Goal: Navigation & Orientation: Find specific page/section

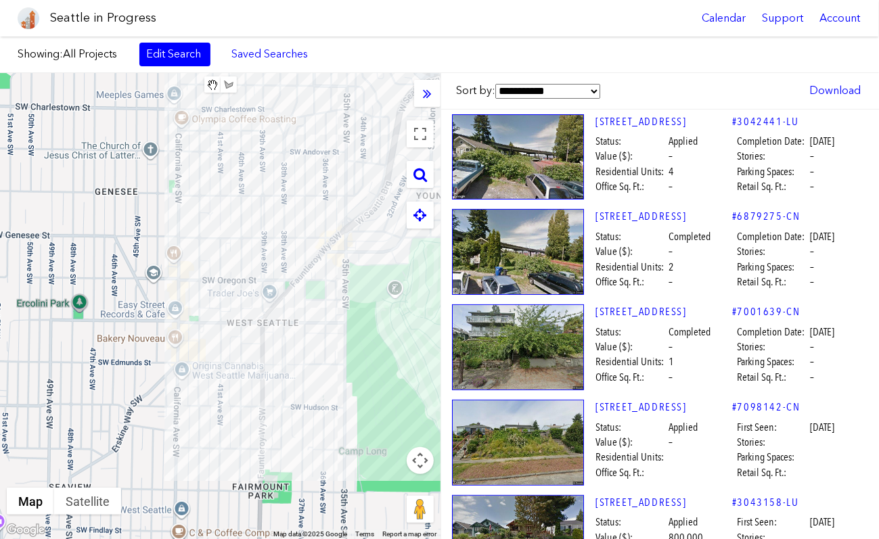
drag, startPoint x: 160, startPoint y: 279, endPoint x: 253, endPoint y: 248, distance: 97.5
click at [253, 248] on div "To navigate, press the arrow keys." at bounding box center [220, 306] width 440 height 466
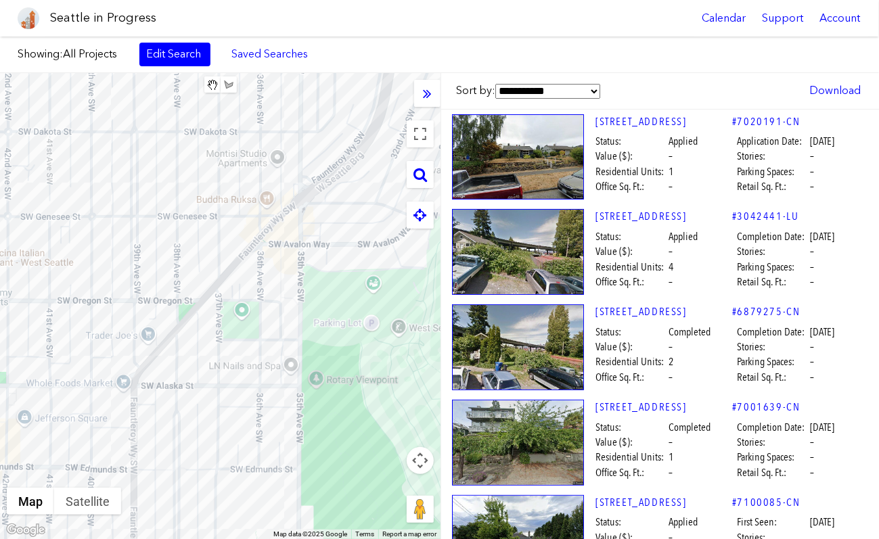
drag, startPoint x: 283, startPoint y: 231, endPoint x: 148, endPoint y: 207, distance: 136.8
click at [148, 207] on div "To navigate, press the arrow keys." at bounding box center [220, 306] width 440 height 466
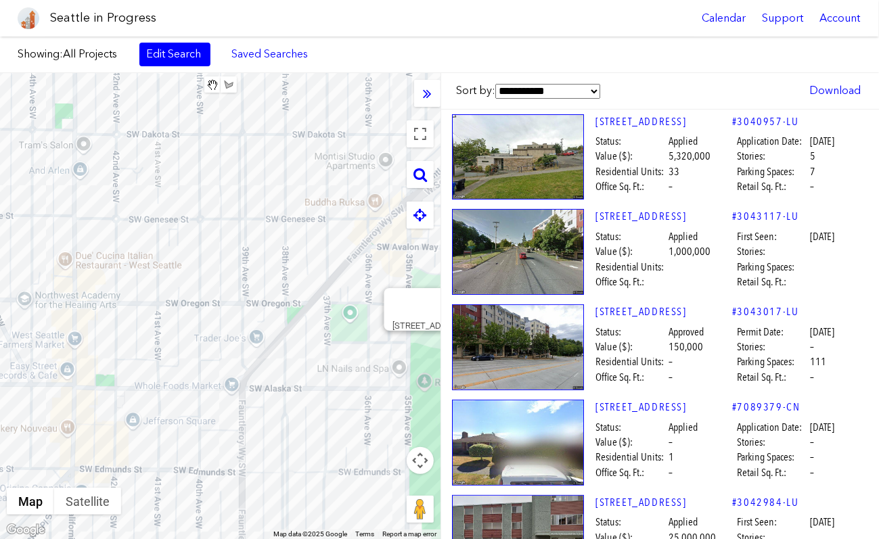
drag, startPoint x: 84, startPoint y: 244, endPoint x: 199, endPoint y: 246, distance: 115.0
click at [202, 252] on div "To navigate, press the arrow keys. [STREET_ADDRESS]" at bounding box center [220, 306] width 440 height 466
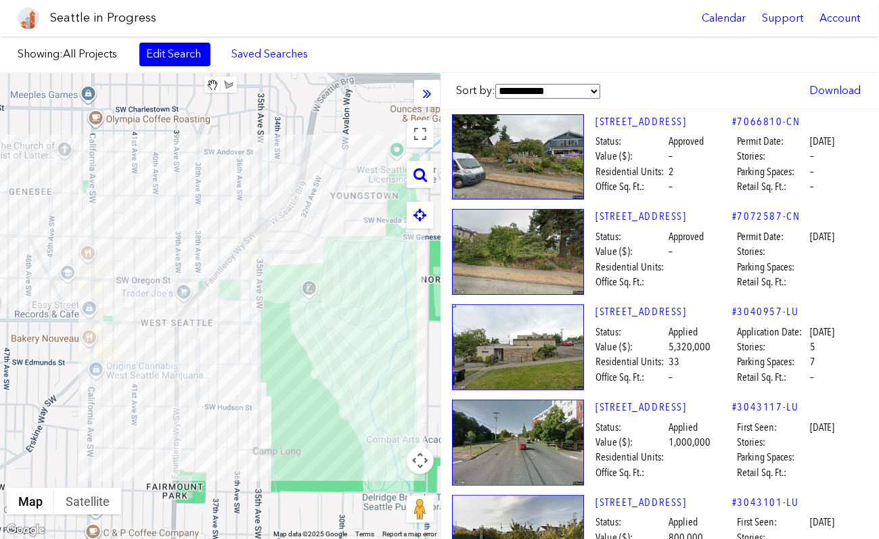
drag, startPoint x: 223, startPoint y: 246, endPoint x: 179, endPoint y: 257, distance: 45.3
click at [179, 257] on div "To navigate, press the arrow keys." at bounding box center [220, 306] width 440 height 466
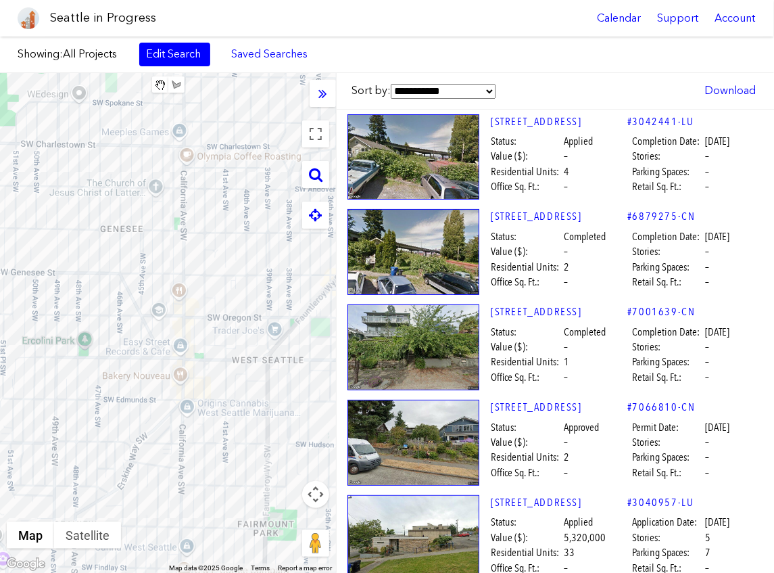
drag, startPoint x: 108, startPoint y: 292, endPoint x: 279, endPoint y: 321, distance: 173.5
click at [279, 321] on div "To navigate, press the arrow keys." at bounding box center [168, 323] width 336 height 500
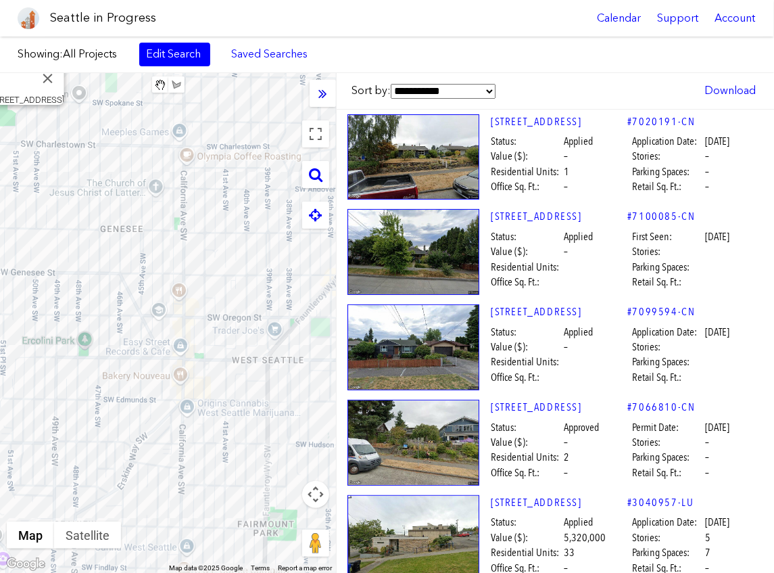
click at [324, 96] on icon at bounding box center [323, 93] width 9 height 15
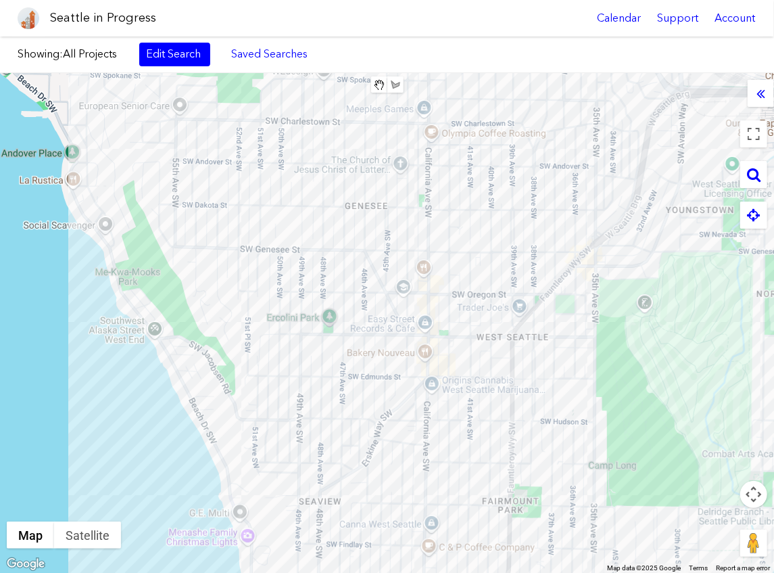
drag, startPoint x: 392, startPoint y: 310, endPoint x: 421, endPoint y: 260, distance: 57.9
click at [422, 268] on div "To navigate, press the arrow keys." at bounding box center [387, 323] width 774 height 500
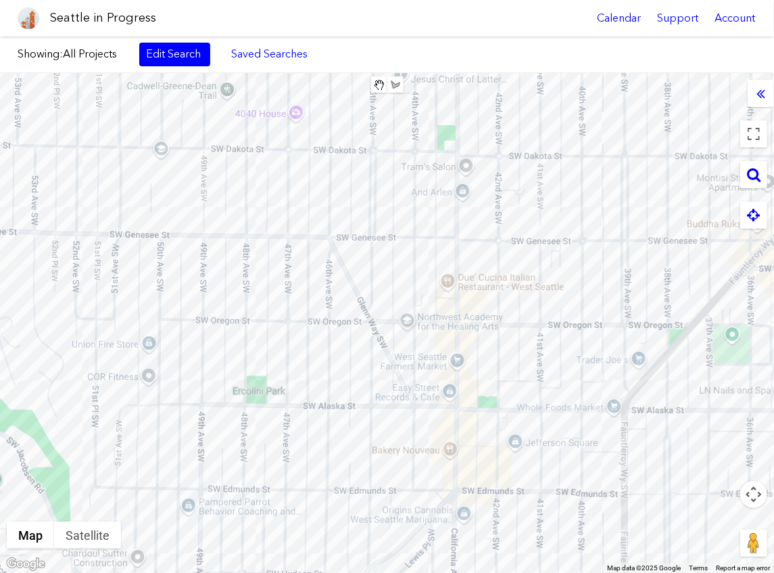
drag, startPoint x: 481, startPoint y: 243, endPoint x: 431, endPoint y: 236, distance: 49.9
click at [431, 236] on div "To navigate, press the arrow keys." at bounding box center [387, 323] width 774 height 500
drag, startPoint x: 302, startPoint y: 304, endPoint x: 287, endPoint y: 283, distance: 25.7
click at [287, 283] on div "To navigate, press the arrow keys." at bounding box center [387, 323] width 774 height 500
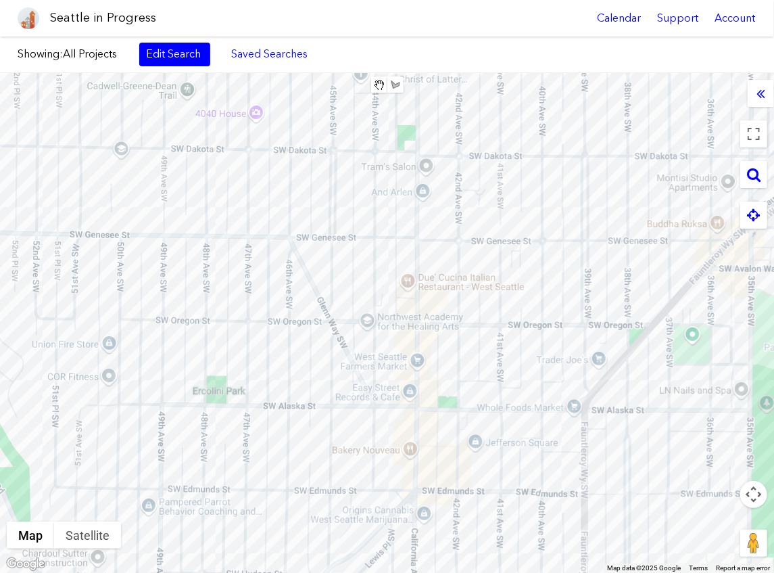
drag, startPoint x: 500, startPoint y: 314, endPoint x: 461, endPoint y: 314, distance: 39.9
click at [461, 314] on div "To navigate, press the arrow keys." at bounding box center [387, 323] width 774 height 500
click at [426, 293] on div "To navigate, press the arrow keys. [STREET_ADDRESS][US_STATE]" at bounding box center [387, 323] width 774 height 500
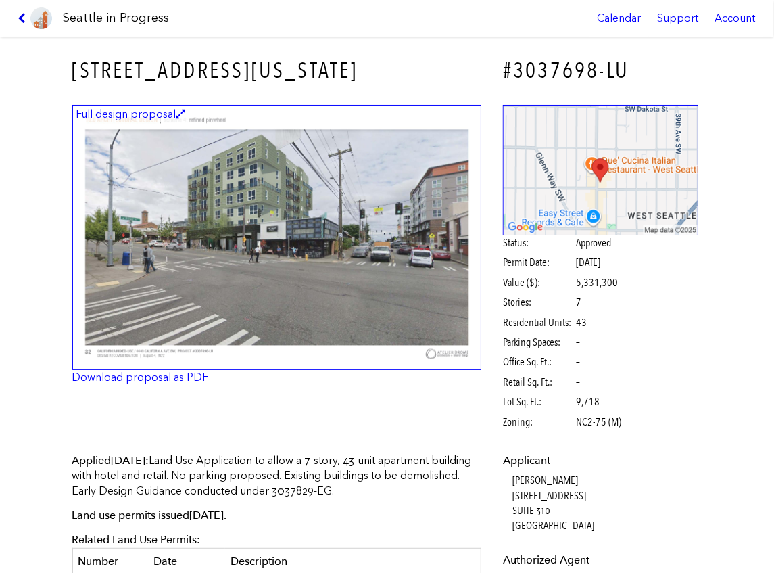
click at [19, 23] on icon at bounding box center [24, 18] width 13 height 11
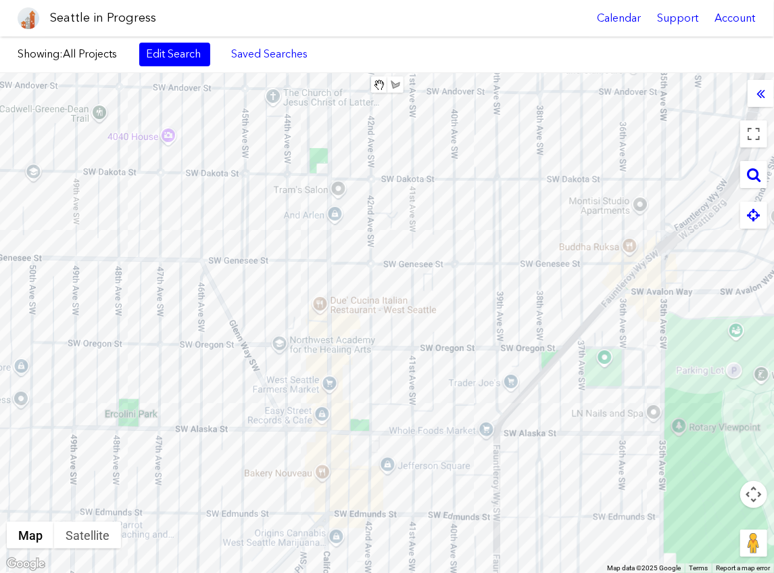
drag, startPoint x: 541, startPoint y: 300, endPoint x: 450, endPoint y: 323, distance: 93.5
click at [450, 323] on div "To navigate, press the arrow keys." at bounding box center [387, 323] width 774 height 500
click at [463, 273] on div "To navigate, press the arrow keys. [STREET_ADDRESS]" at bounding box center [387, 323] width 774 height 500
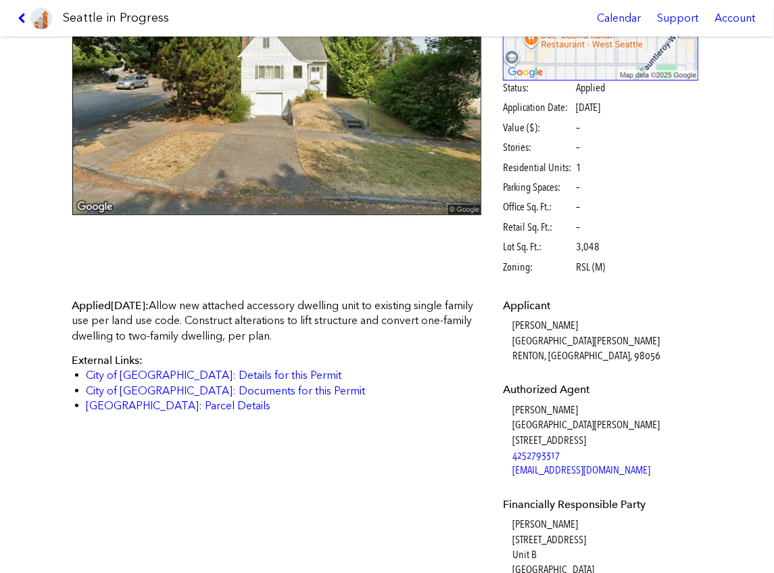
scroll to position [59, 0]
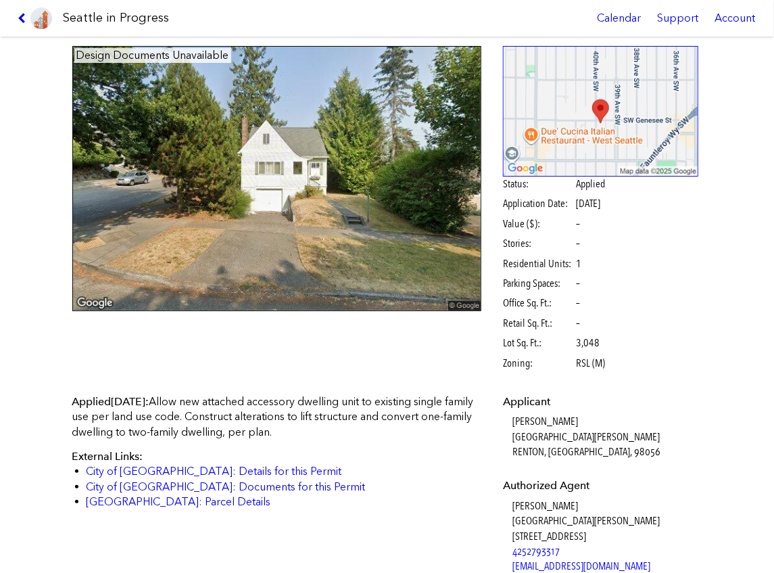
click at [20, 16] on icon at bounding box center [24, 18] width 13 height 11
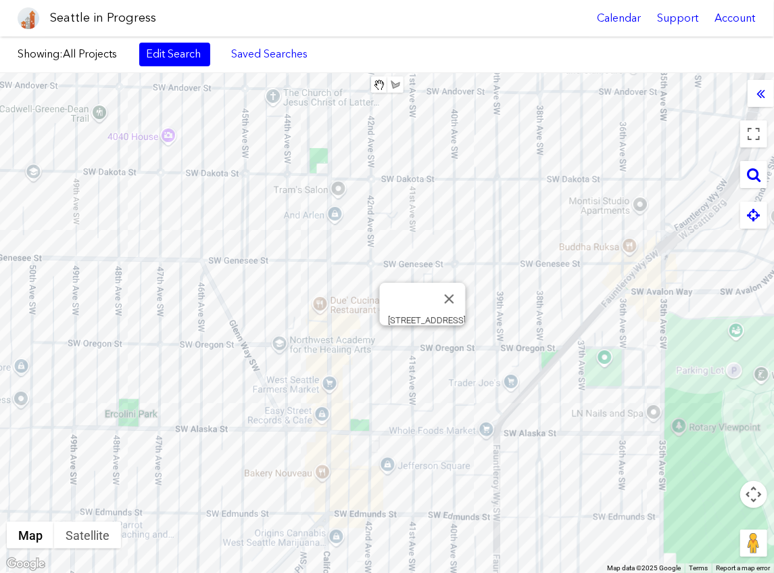
click at [421, 344] on div "To navigate, press the arrow keys. [STREET_ADDRESS]" at bounding box center [387, 323] width 774 height 500
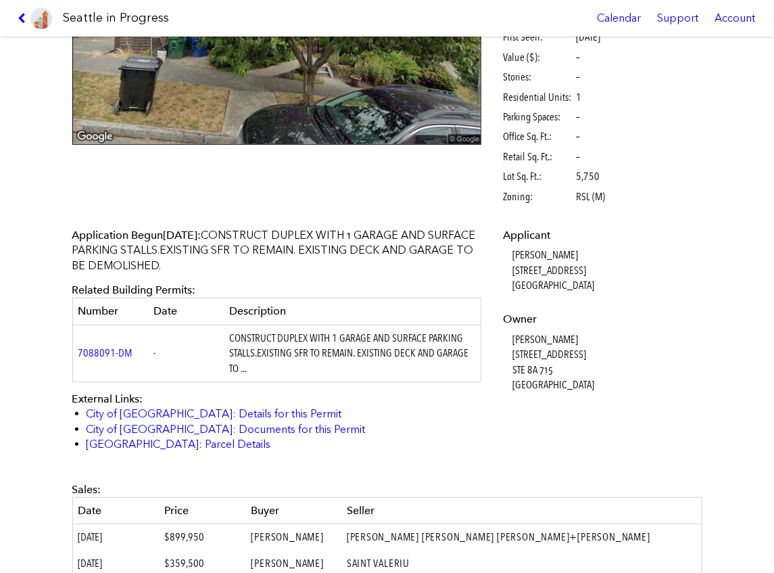
scroll to position [135, 0]
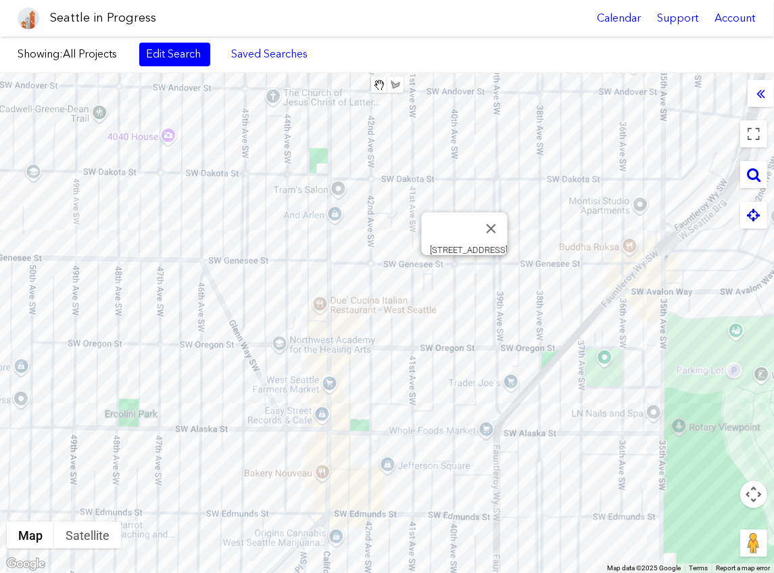
click at [467, 271] on div "To navigate, press the arrow keys. [STREET_ADDRESS]" at bounding box center [387, 323] width 774 height 500
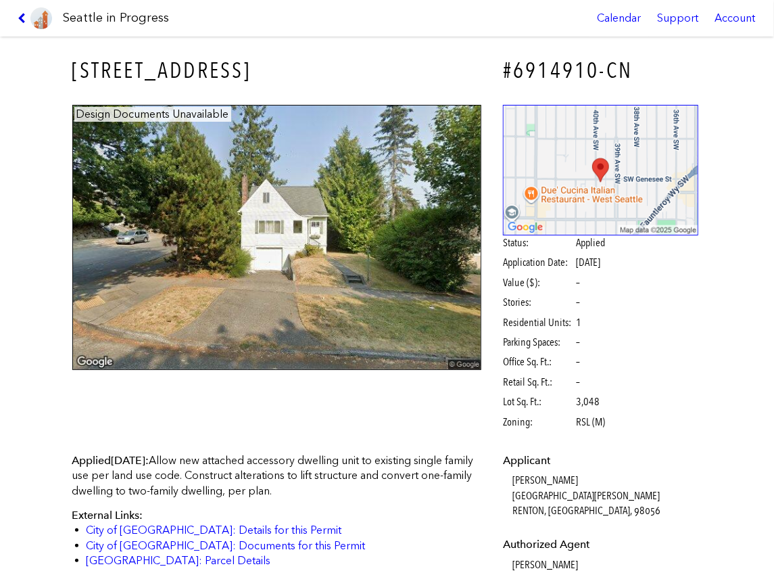
click at [22, 20] on icon at bounding box center [24, 18] width 13 height 11
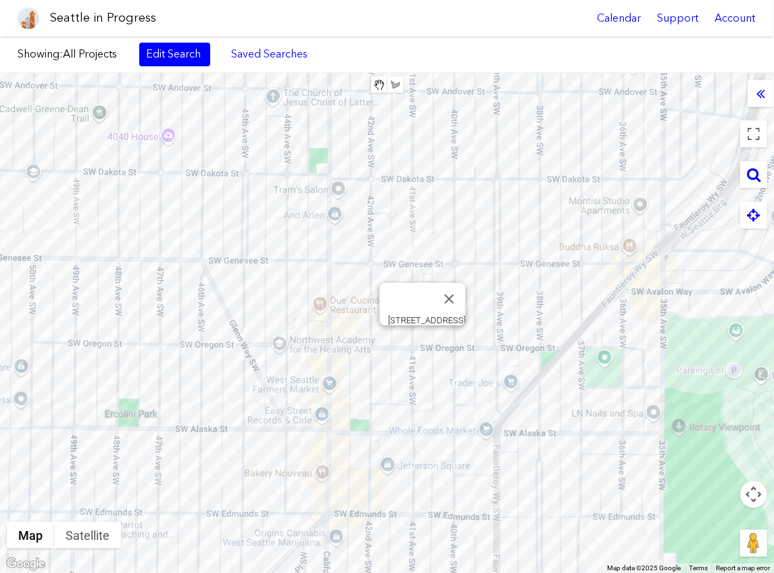
click at [421, 345] on div "To navigate, press the arrow keys. [STREET_ADDRESS]" at bounding box center [387, 323] width 774 height 500
click at [402, 298] on div "To navigate, press the arrow keys. [STREET_ADDRESS]" at bounding box center [387, 323] width 774 height 500
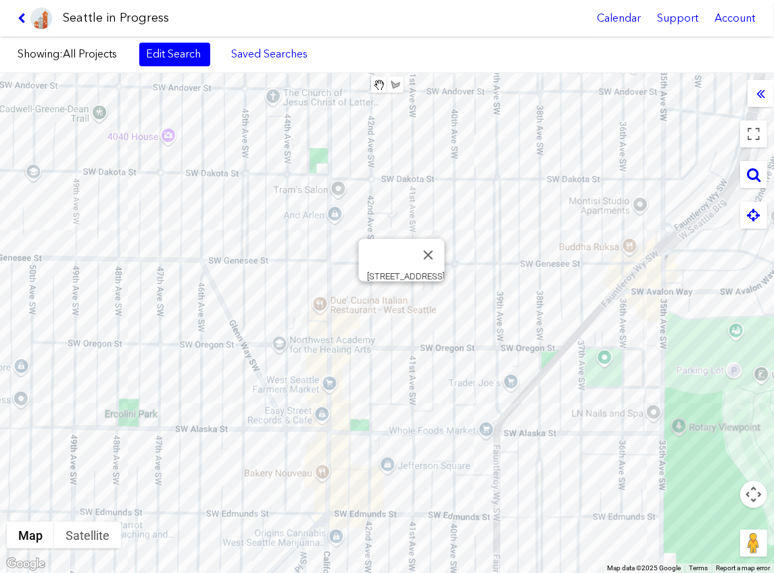
click at [402, 298] on div "To navigate, press the arrow keys. [STREET_ADDRESS]" at bounding box center [387, 323] width 774 height 500
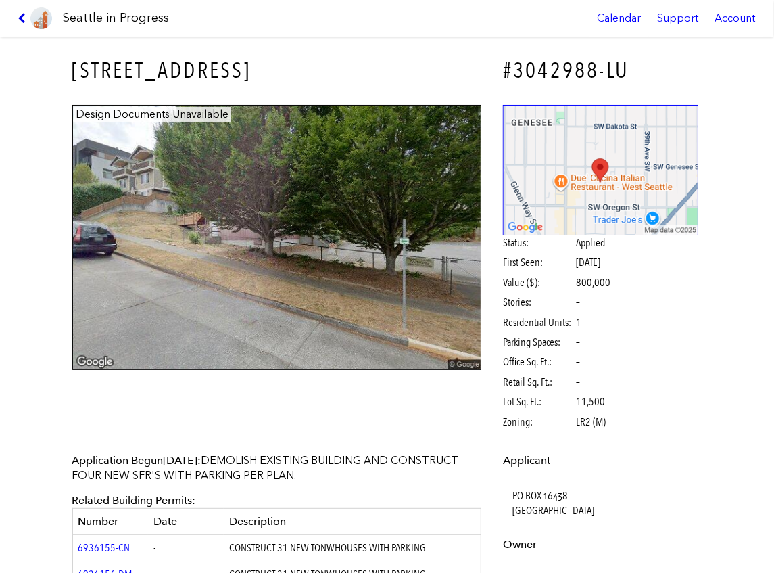
click at [19, 15] on icon at bounding box center [24, 18] width 13 height 11
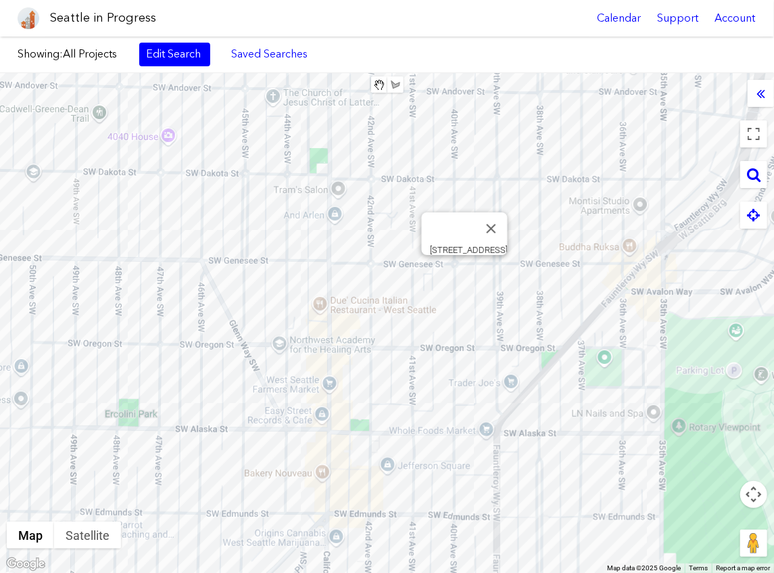
click at [461, 271] on div "To navigate, press the arrow keys. [STREET_ADDRESS]" at bounding box center [387, 323] width 774 height 500
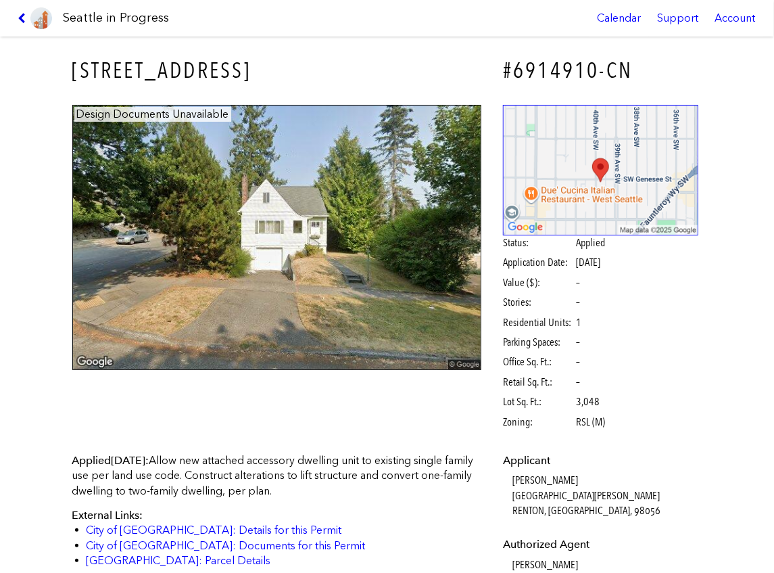
click at [24, 19] on icon at bounding box center [24, 18] width 13 height 11
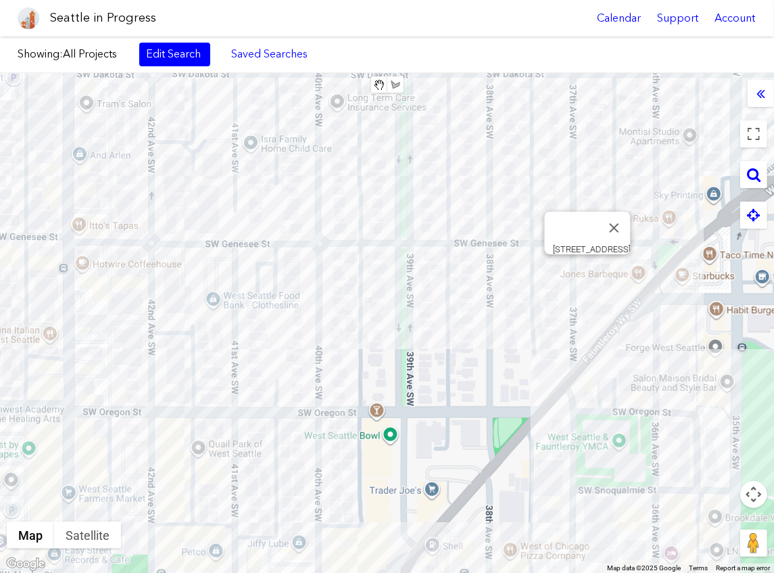
click at [586, 271] on div "To navigate, press the arrow keys. [STREET_ADDRESS]" at bounding box center [387, 323] width 774 height 500
